Goal: Find specific page/section: Find specific page/section

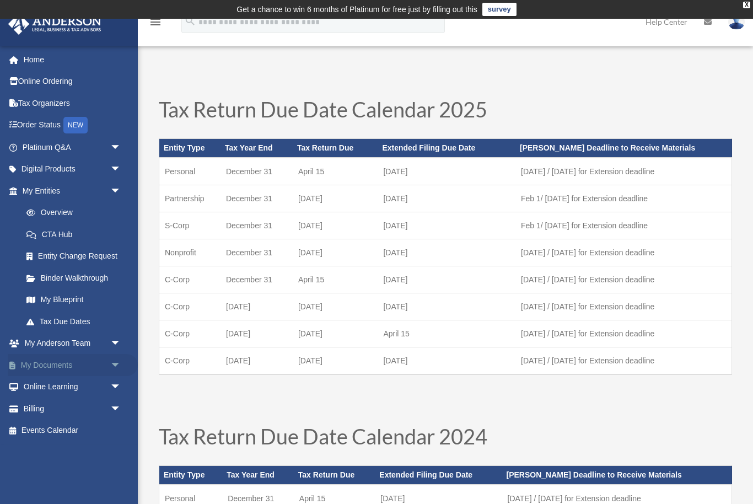
click at [115, 354] on span "arrow_drop_down" at bounding box center [121, 365] width 22 height 23
click at [100, 384] on link "Box" at bounding box center [76, 387] width 122 height 22
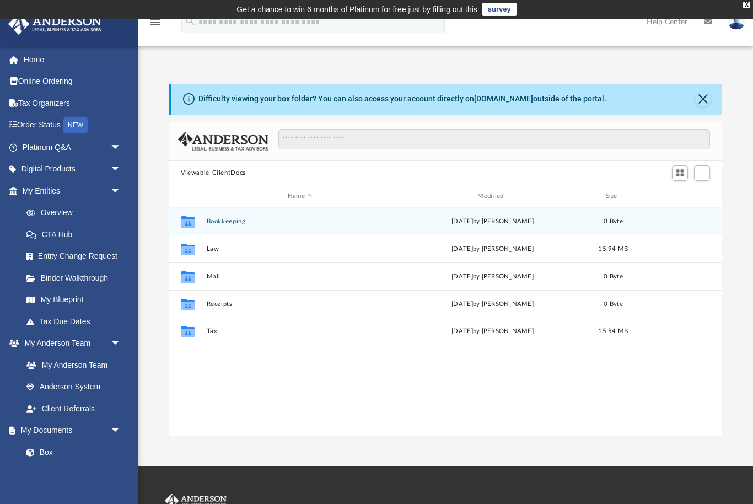
scroll to position [1, 1]
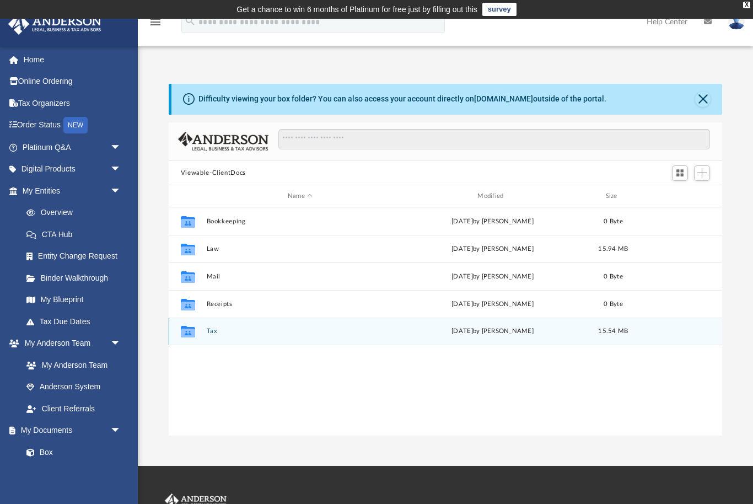
click at [256, 330] on button "Tax" at bounding box center [299, 331] width 187 height 7
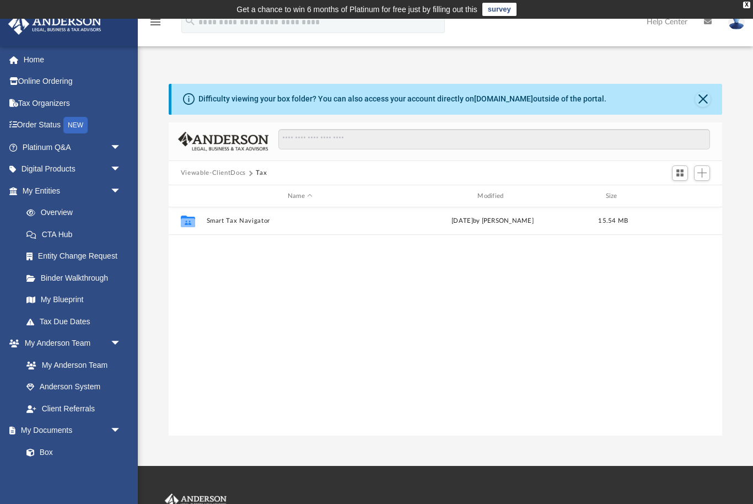
click at [403, 270] on div "Collaborated Folder Smart Tax Navigator [DATE] by [PERSON_NAME] 15.54 MB" at bounding box center [445, 321] width 553 height 229
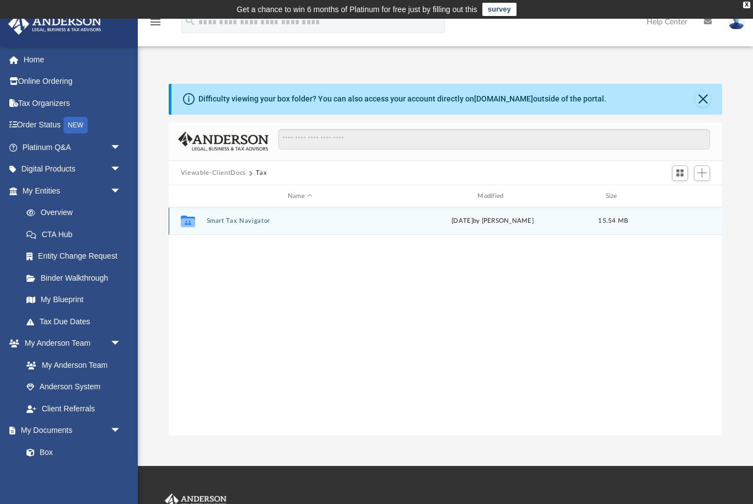
click at [254, 223] on button "Smart Tax Navigator" at bounding box center [299, 221] width 187 height 7
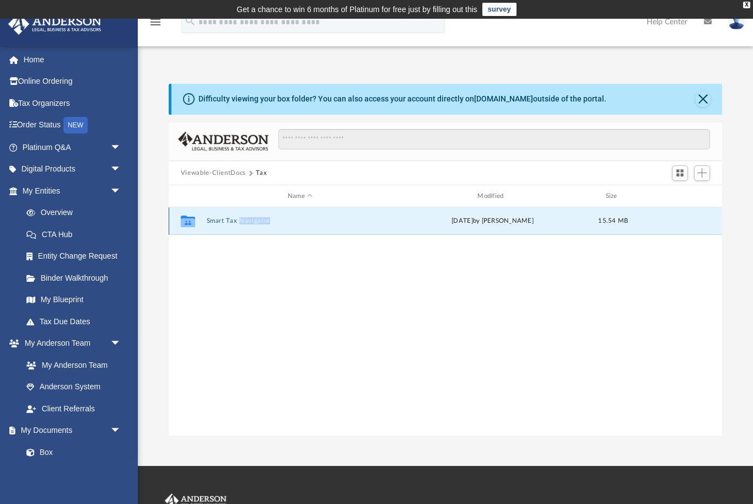
click at [254, 223] on button "Smart Tax Navigator" at bounding box center [299, 221] width 187 height 7
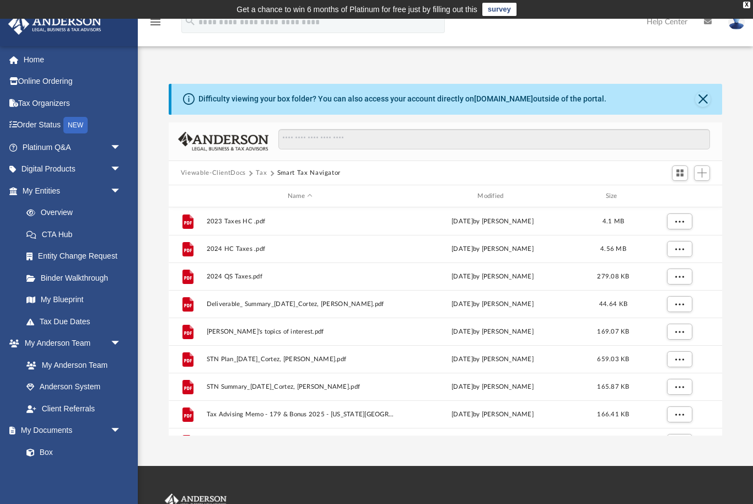
scroll to position [0, 0]
click at [261, 174] on button "Tax" at bounding box center [261, 173] width 11 height 10
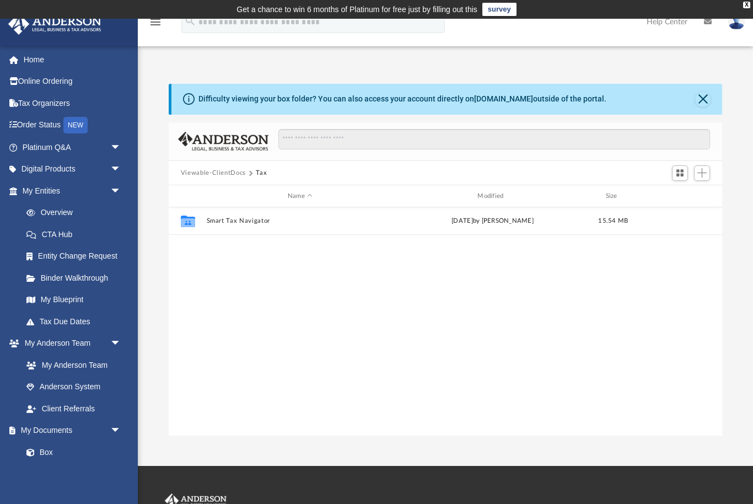
click at [628, 277] on div "Collaborated Folder Smart Tax Navigator [DATE] by [PERSON_NAME] 15.54 MB" at bounding box center [445, 321] width 553 height 229
